Goal: Communication & Community: Answer question/provide support

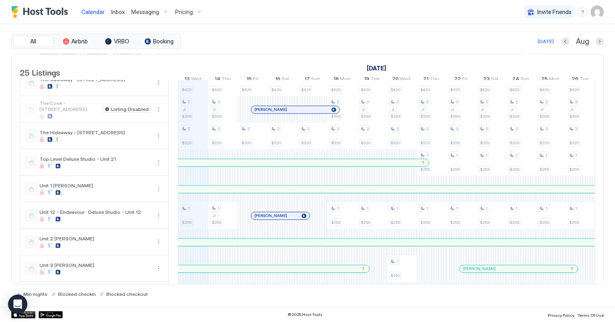
scroll to position [0, 447]
drag, startPoint x: 97, startPoint y: 8, endPoint x: 217, endPoint y: 50, distance: 127.2
click at [97, 8] on span "Calendar" at bounding box center [92, 11] width 23 height 7
click at [91, 12] on span "Calendar" at bounding box center [92, 11] width 23 height 7
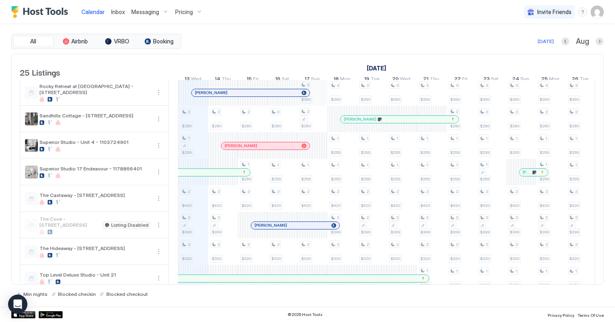
scroll to position [0, 0]
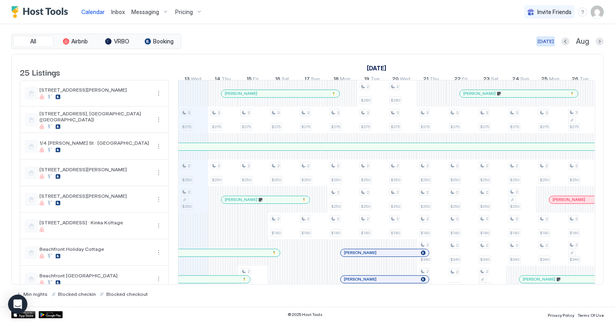
click at [553, 39] on div "[DATE]" at bounding box center [545, 41] width 16 height 7
click at [122, 12] on span "Inbox" at bounding box center [118, 11] width 14 height 7
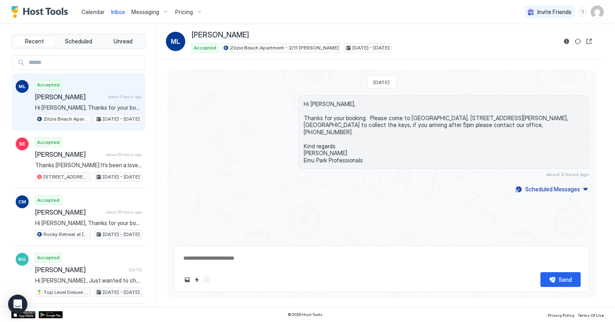
click at [94, 10] on span "Calendar" at bounding box center [92, 11] width 23 height 7
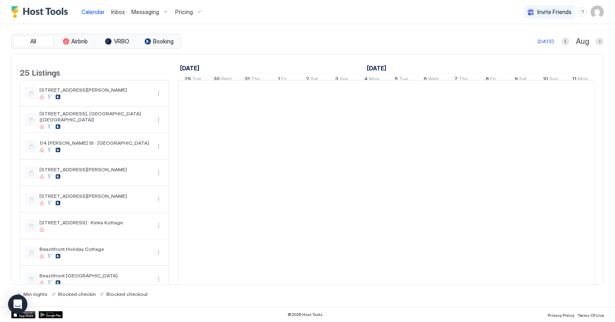
scroll to position [0, 447]
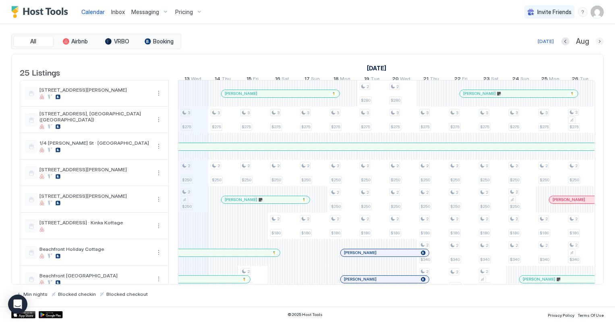
click at [600, 41] on button "Next month" at bounding box center [599, 41] width 8 height 8
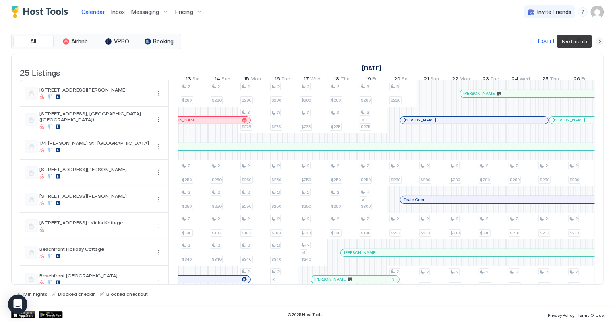
click at [600, 41] on button "Next month" at bounding box center [599, 41] width 8 height 8
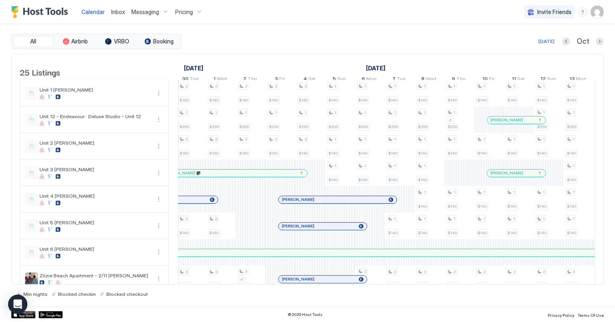
scroll to position [470, 0]
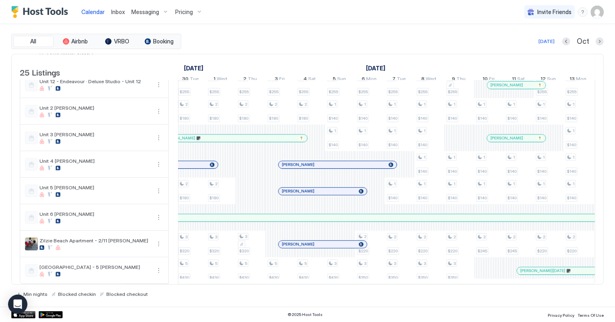
click at [119, 9] on span "Inbox" at bounding box center [118, 11] width 14 height 7
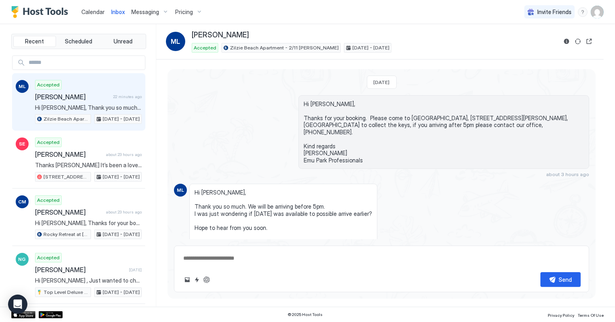
scroll to position [36, 0]
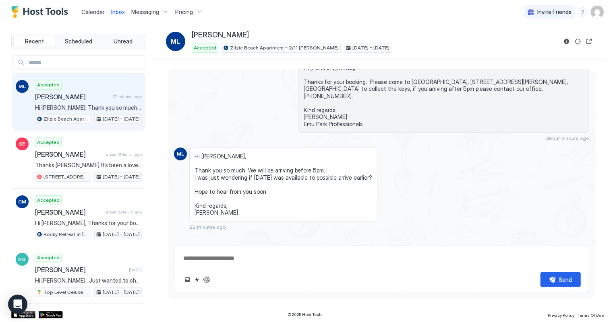
click at [64, 109] on span "Hi [PERSON_NAME], Thank you so much. We will be arriving before 5pm. I was just…" at bounding box center [88, 107] width 107 height 7
click at [204, 257] on textarea at bounding box center [381, 258] width 398 height 15
click at [208, 258] on textarea "**********" at bounding box center [381, 258] width 398 height 15
click at [271, 254] on textarea "**********" at bounding box center [381, 258] width 398 height 15
type textarea "**********"
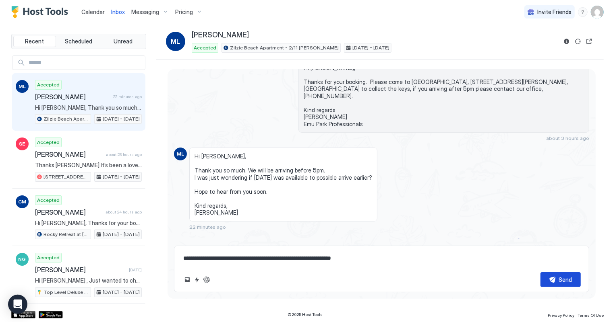
click at [555, 280] on button "Send" at bounding box center [560, 279] width 40 height 15
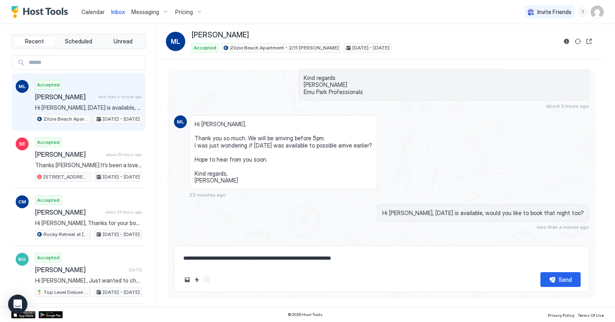
click at [88, 10] on span "Calendar" at bounding box center [92, 11] width 23 height 7
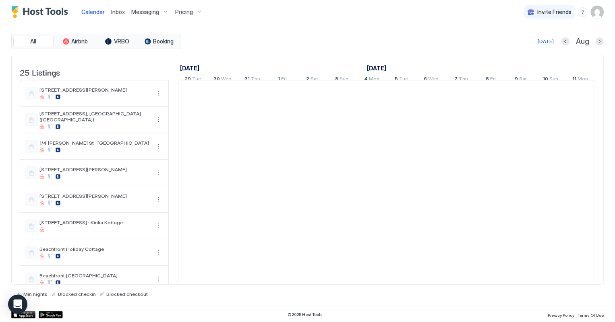
scroll to position [0, 447]
